Goal: Transaction & Acquisition: Register for event/course

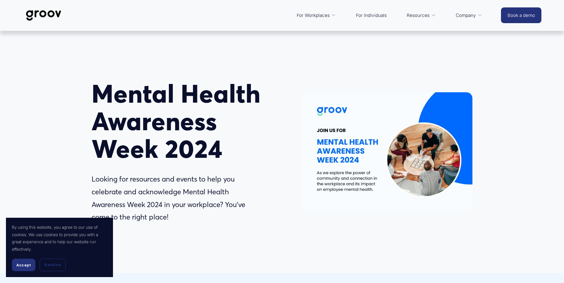
click at [347, 143] on div at bounding box center [386, 151] width 171 height 119
click at [336, 116] on div at bounding box center [386, 151] width 171 height 119
click at [334, 111] on div at bounding box center [386, 151] width 171 height 119
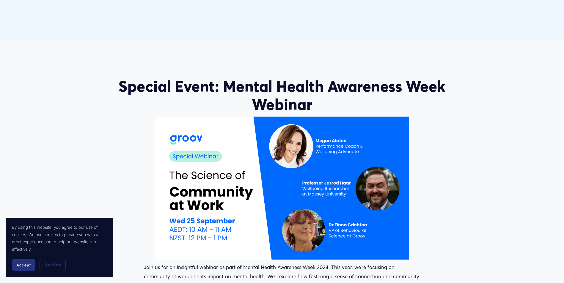
scroll to position [446, 0]
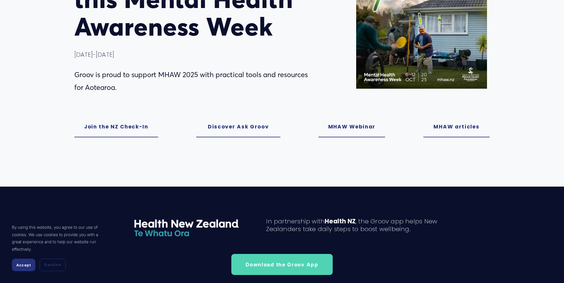
scroll to position [119, 0]
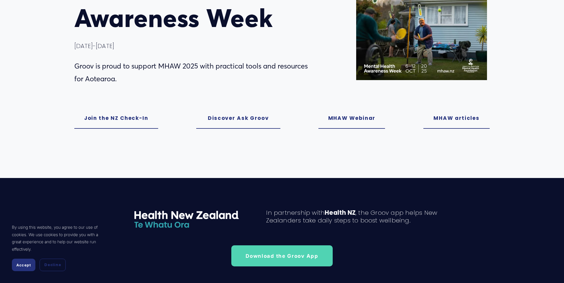
click at [340, 117] on link "MHAW Webinar" at bounding box center [351, 118] width 67 height 21
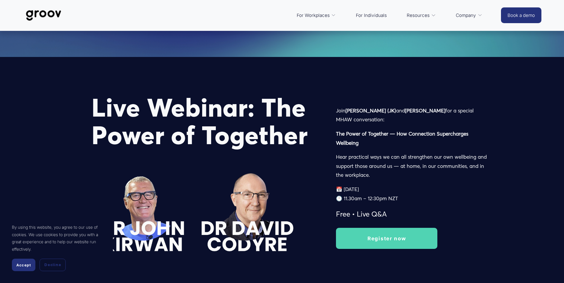
scroll to position [833, 0]
click at [372, 236] on link "Register now" at bounding box center [386, 238] width 101 height 21
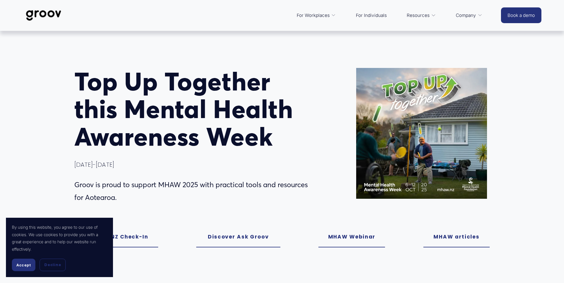
click at [361, 239] on link "MHAW Webinar" at bounding box center [351, 237] width 67 height 21
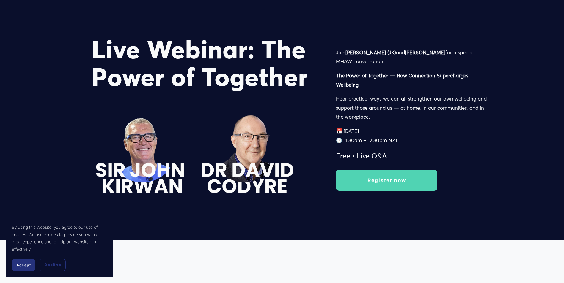
scroll to position [892, 0]
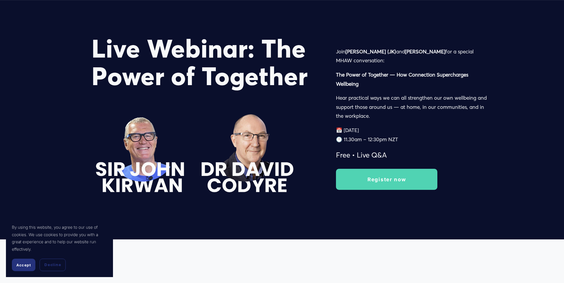
click at [391, 186] on link "Register now" at bounding box center [386, 179] width 101 height 21
